Goal: Task Accomplishment & Management: Complete application form

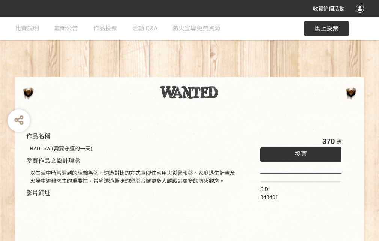
click at [361, 16] on div "收藏這個活動" at bounding box center [189, 8] width 379 height 17
click at [235, 74] on div "作品名稱 BAD DAY (需要守護的一天) 參賽作品之設計理念 以生活中時常遇到的經驗為例，透過對比的方式宣傳住宅用火災警報器、家庭逃生計畫及火場中避難求生…" at bounding box center [189, 175] width 379 height 316
click at [299, 152] on span "投票" at bounding box center [301, 153] width 12 height 7
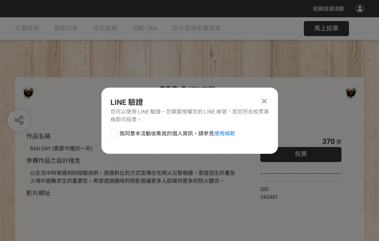
click at [113, 132] on div at bounding box center [114, 134] width 8 height 8
checkbox input "true"
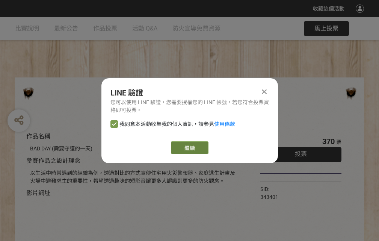
click at [189, 148] on link "繼續" at bounding box center [190, 147] width 38 height 13
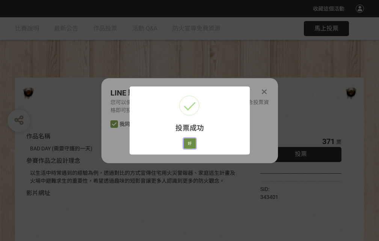
click at [187, 142] on button "好" at bounding box center [190, 143] width 12 height 11
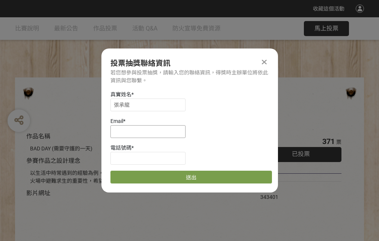
click at [150, 131] on input at bounding box center [147, 131] width 75 height 13
type input "[EMAIL_ADDRESS][DOMAIN_NAME]"
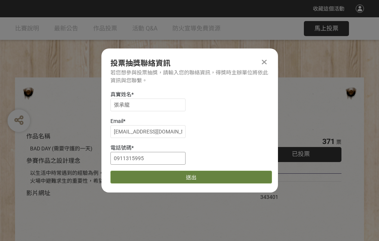
type input "0911315995"
click at [132, 174] on button "送出" at bounding box center [191, 177] width 162 height 13
